Goal: Book appointment/travel/reservation

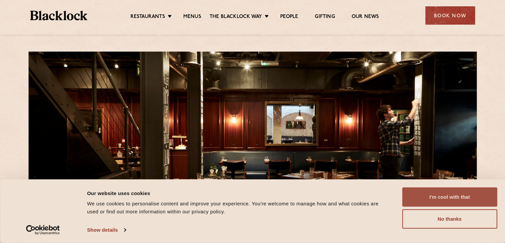
click at [476, 199] on button "I'm cool with that" at bounding box center [449, 196] width 95 height 19
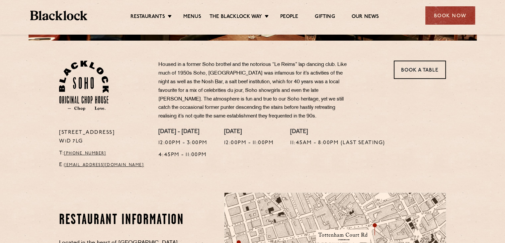
scroll to position [198, 0]
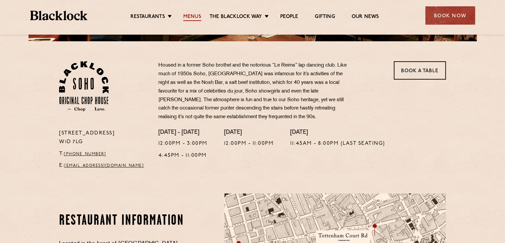
click at [196, 15] on link "Menus" at bounding box center [192, 17] width 18 height 7
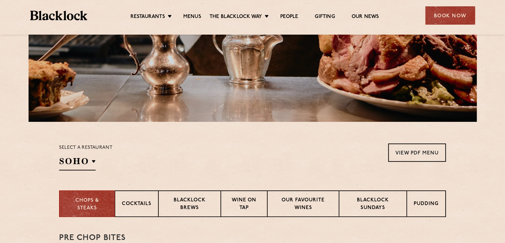
scroll to position [243, 0]
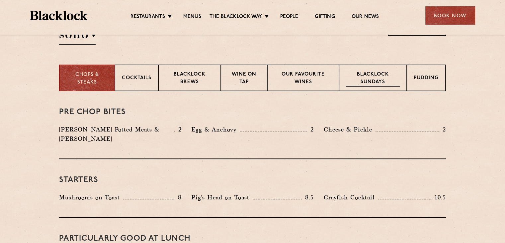
click at [378, 84] on p "Blacklock Sundays" at bounding box center [373, 79] width 54 height 16
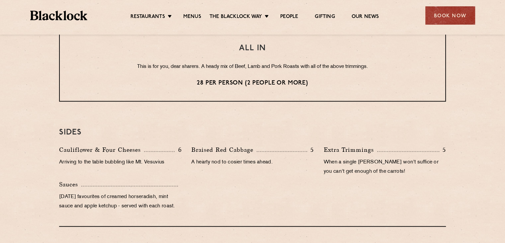
scroll to position [577, 0]
click at [446, 13] on div "Book Now" at bounding box center [451, 15] width 50 height 18
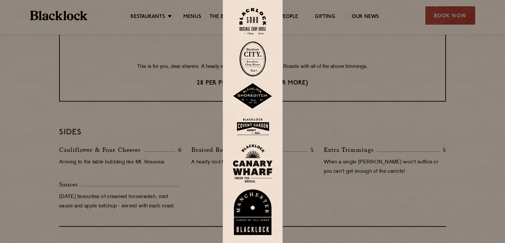
click at [254, 23] on img at bounding box center [253, 21] width 27 height 27
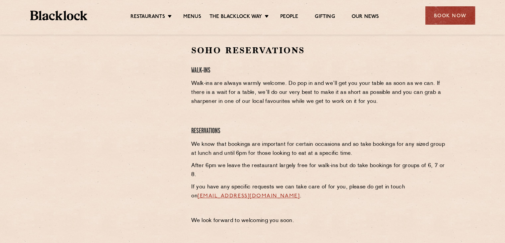
scroll to position [215, 0]
click at [195, 16] on link "Menus" at bounding box center [192, 17] width 18 height 7
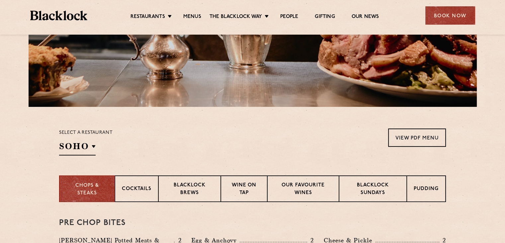
scroll to position [133, 0]
click at [368, 186] on p "Blacklock Sundays" at bounding box center [373, 189] width 54 height 16
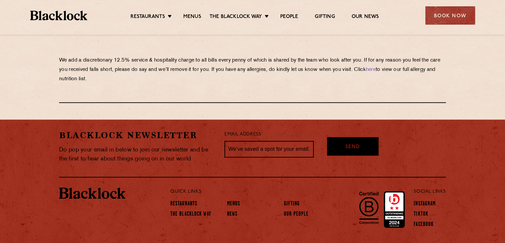
scroll to position [792, 0]
